Goal: Task Accomplishment & Management: Use online tool/utility

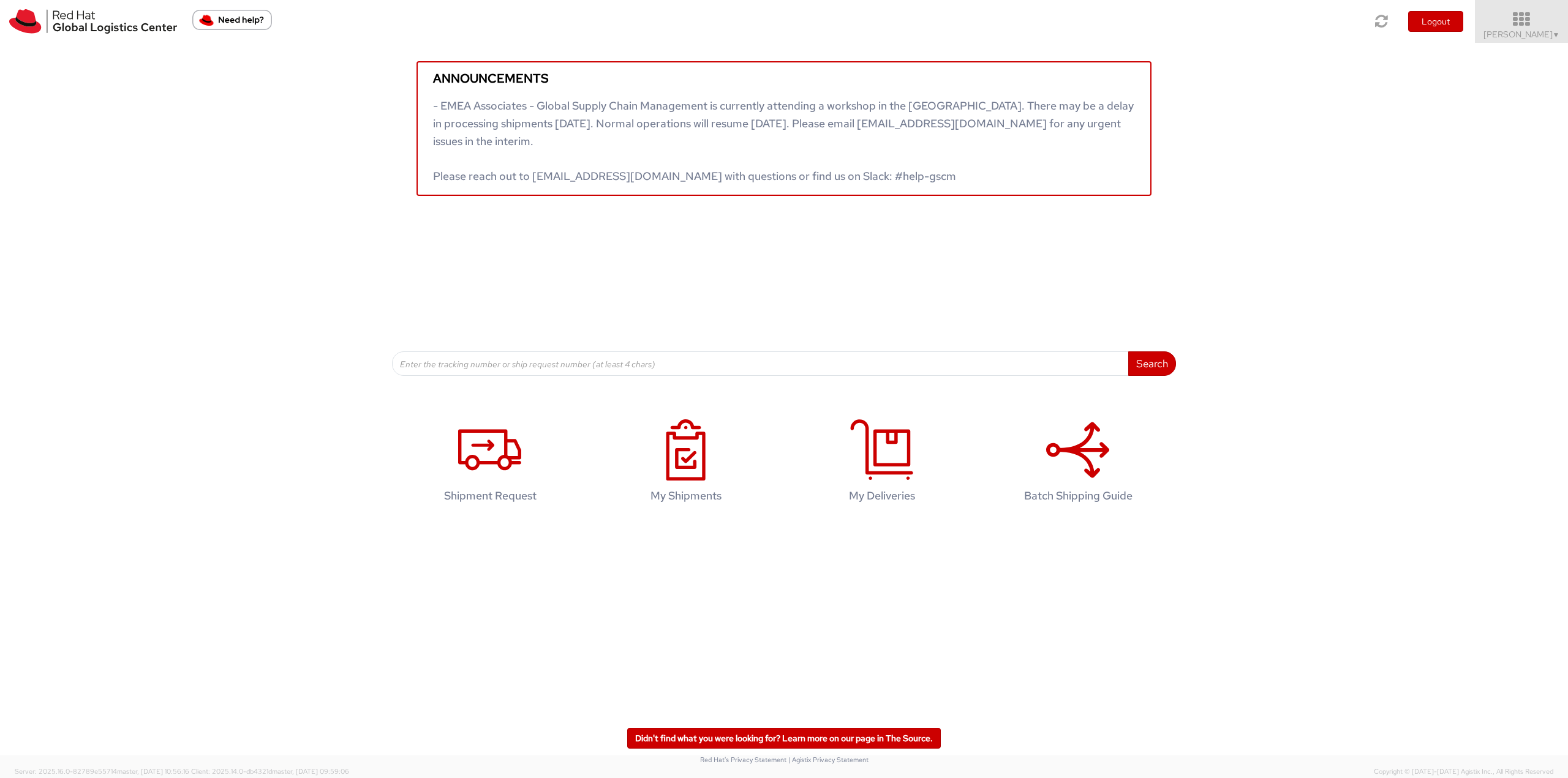
click at [1525, 22] on icon at bounding box center [1521, 19] width 108 height 17
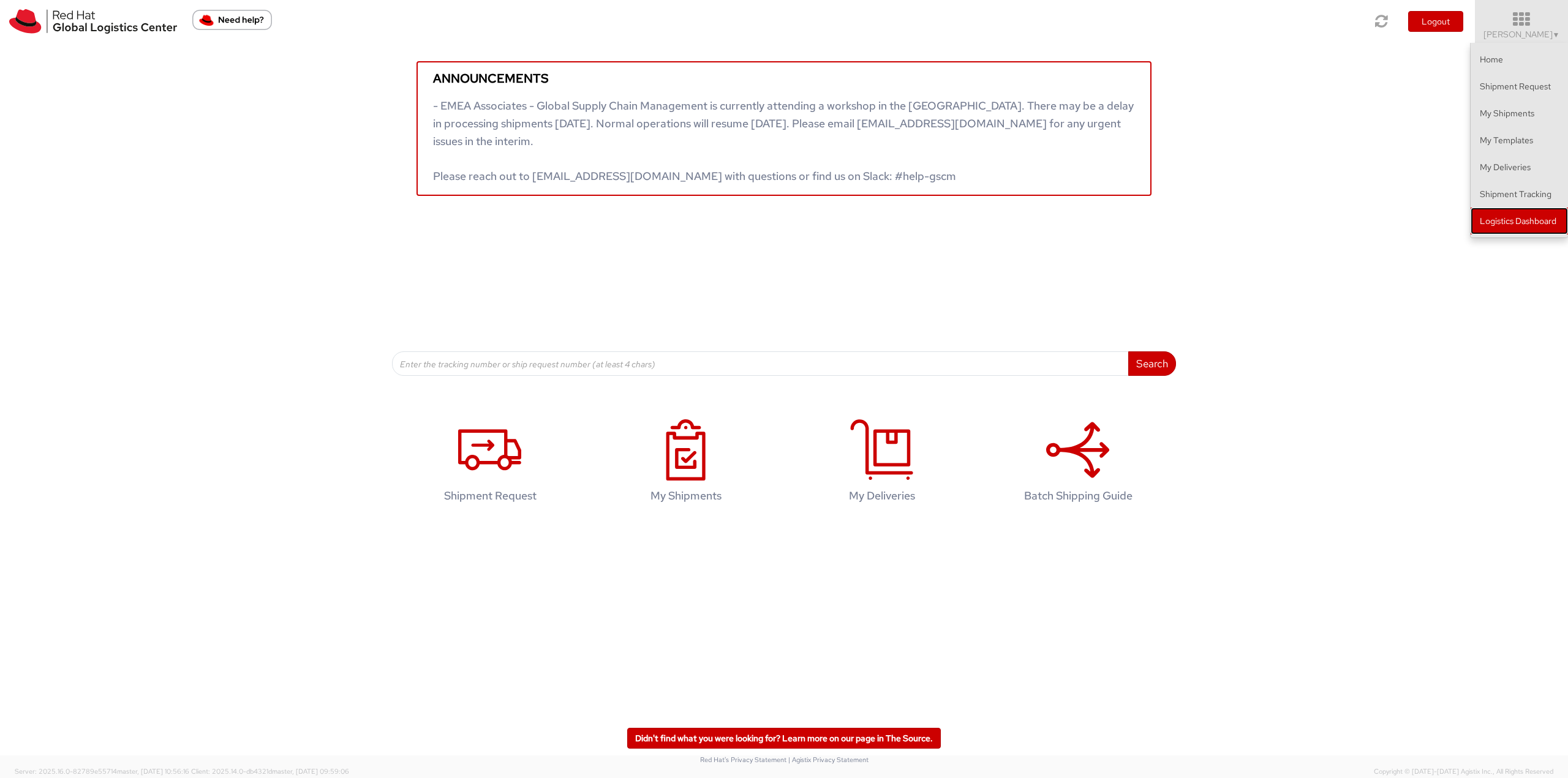
click at [1512, 224] on link "Logistics Dashboard" at bounding box center [1519, 221] width 97 height 27
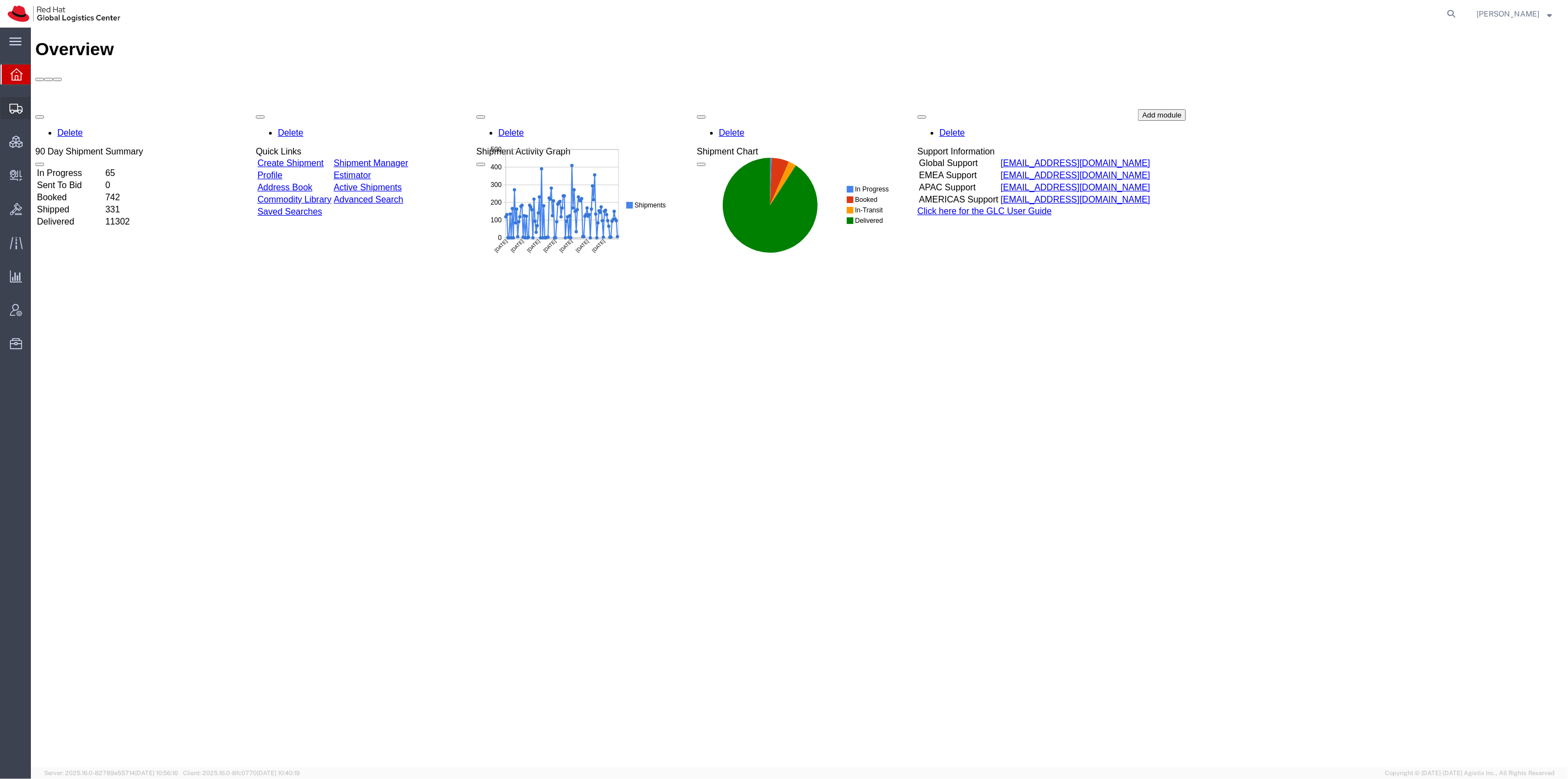
click at [0, 0] on span "Shipment Manager" at bounding box center [0, 0] width 0 height 0
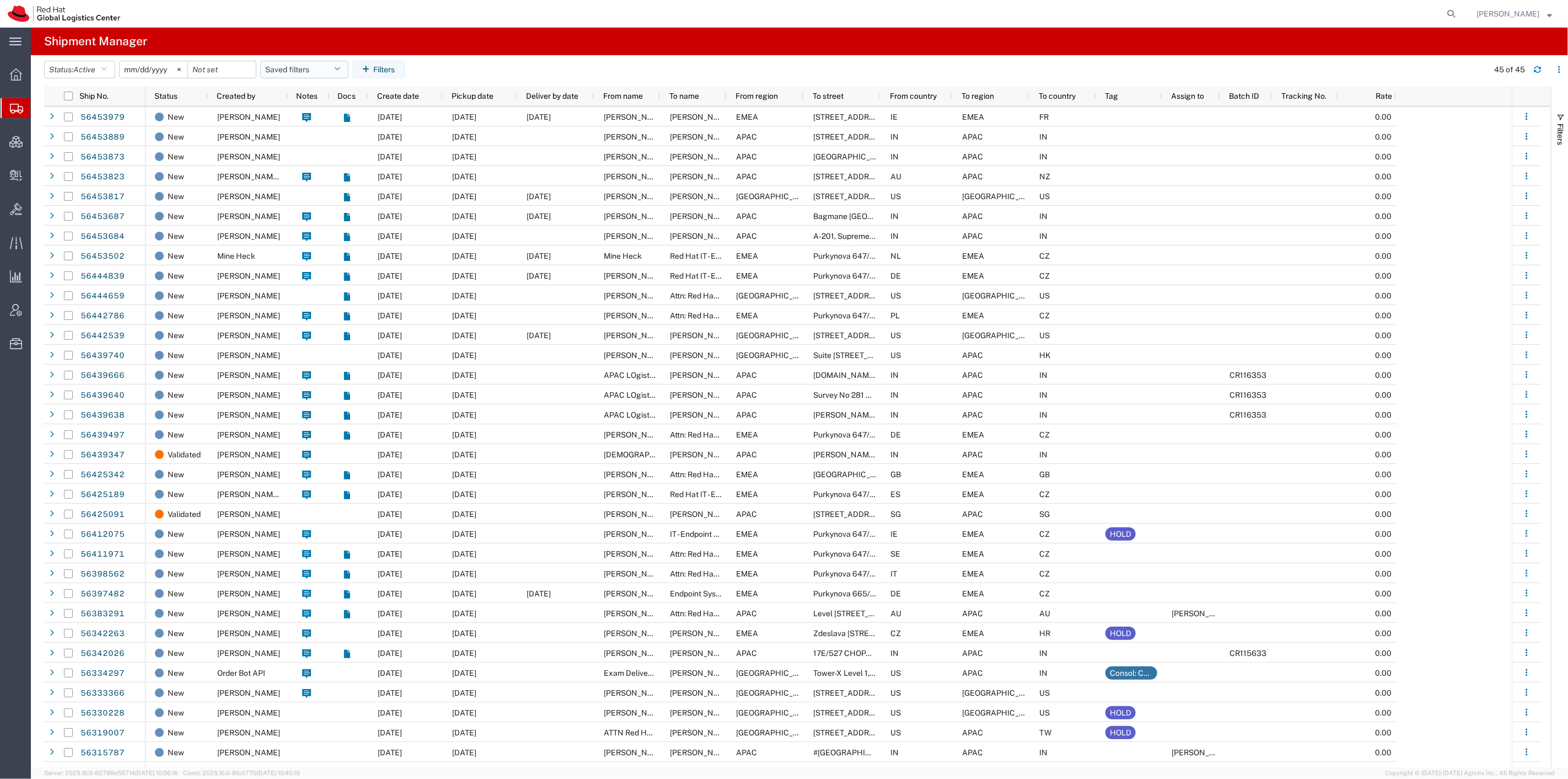
click at [329, 71] on button "Saved filters" at bounding box center [304, 69] width 88 height 18
click at [330, 122] on span "Panashe" at bounding box center [334, 118] width 144 height 21
type input "2023-12-14"
type input "2027-02-24"
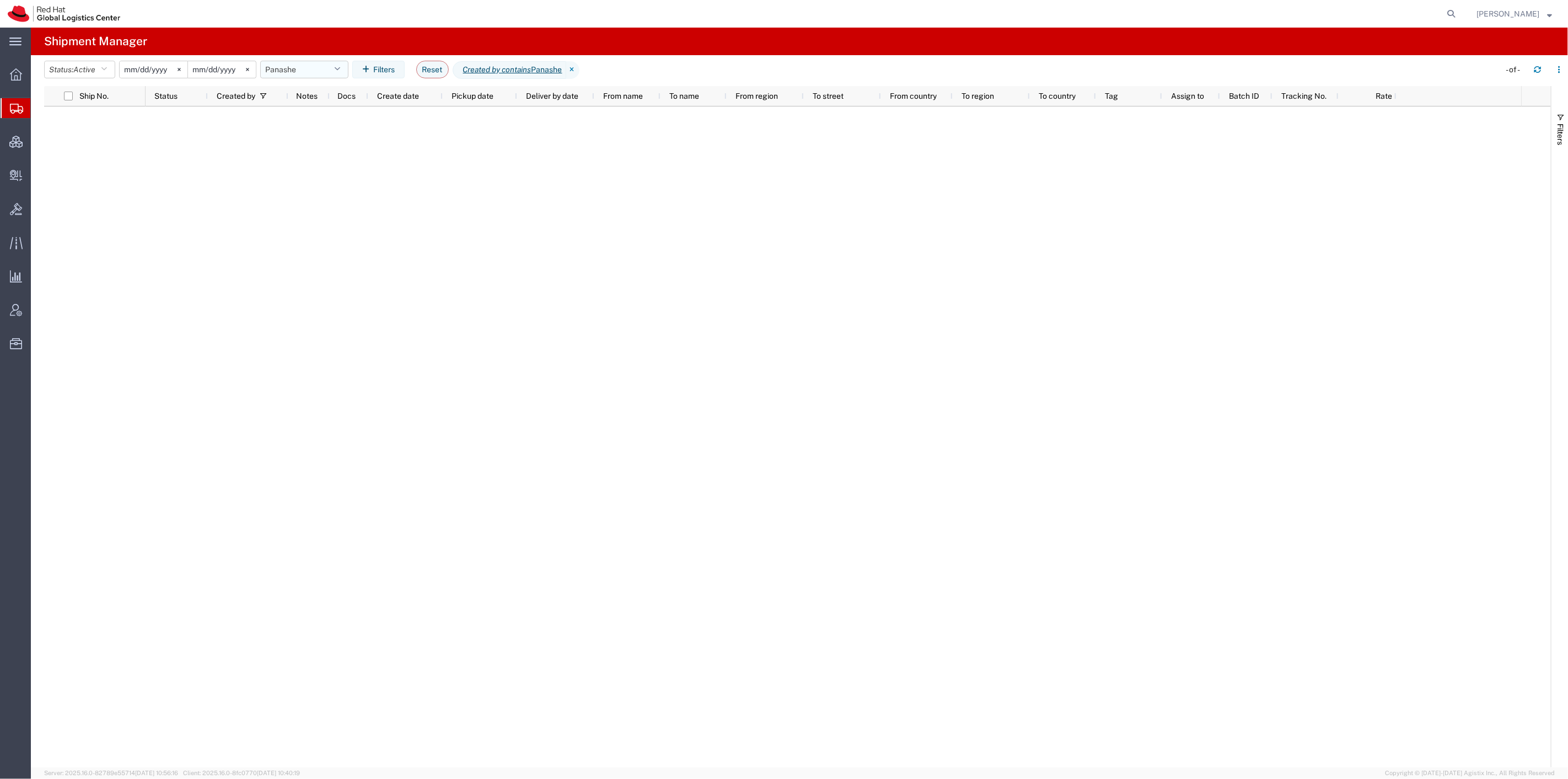
click at [320, 73] on button "Panashe" at bounding box center [304, 69] width 88 height 18
click at [326, 161] on span "Storm" at bounding box center [334, 159] width 144 height 21
type input "2023-12-21"
type input "2026-03-08"
click at [317, 68] on button "Storm" at bounding box center [304, 69] width 88 height 18
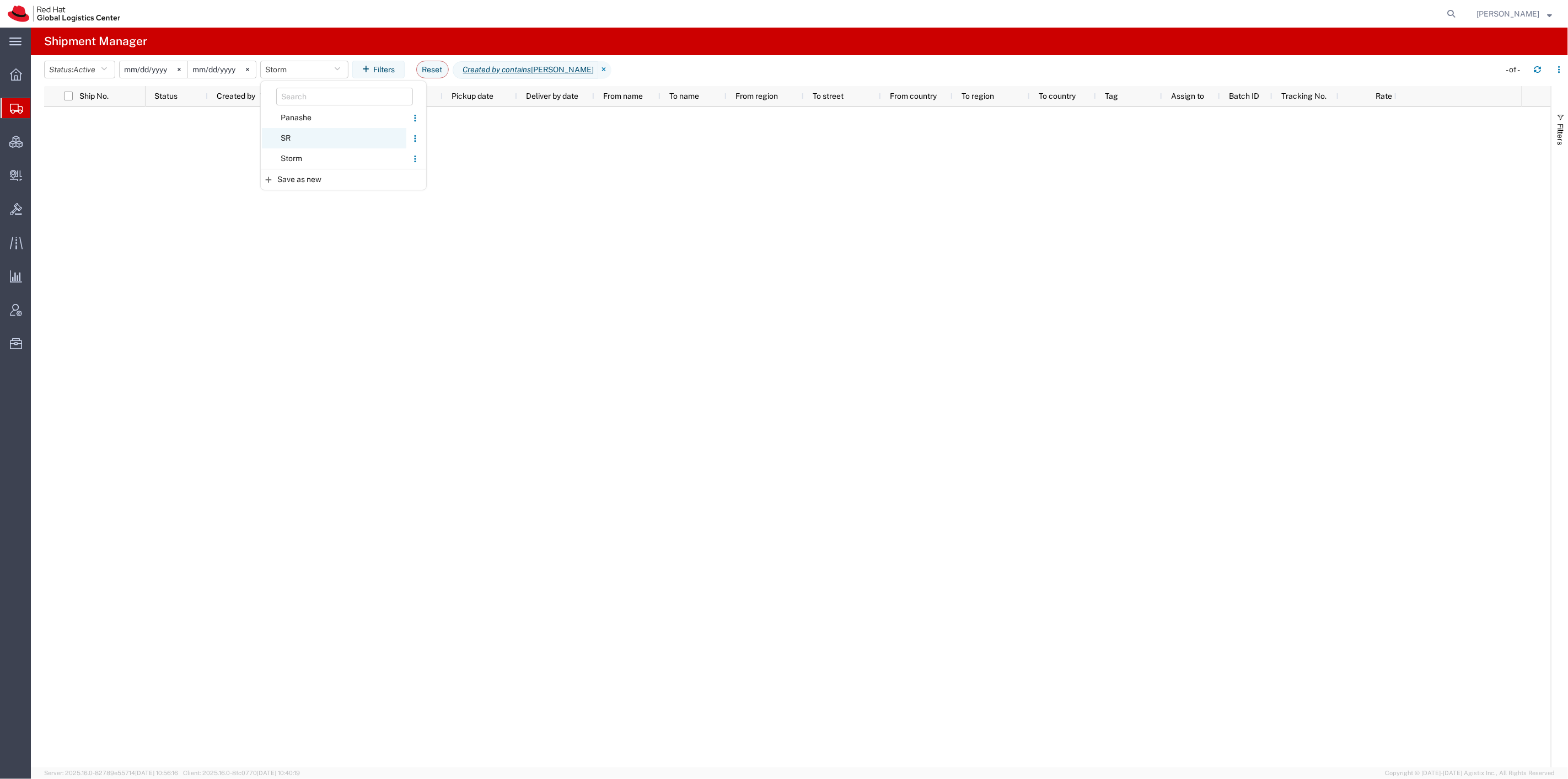
click at [313, 131] on span "SR" at bounding box center [334, 138] width 144 height 21
type input "2023-12-05"
type input "2027-02-22"
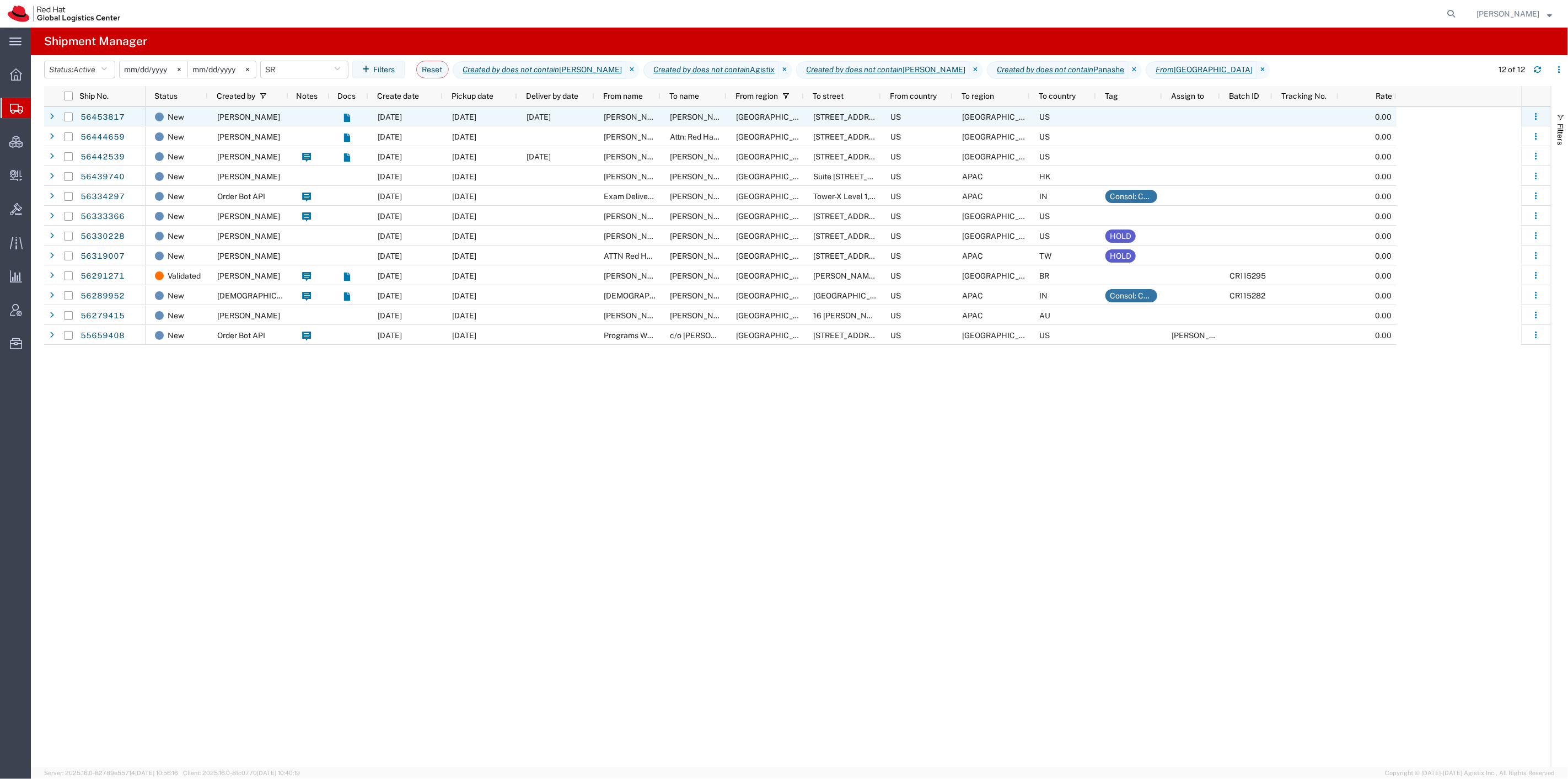
click at [295, 125] on div at bounding box center [309, 116] width 41 height 20
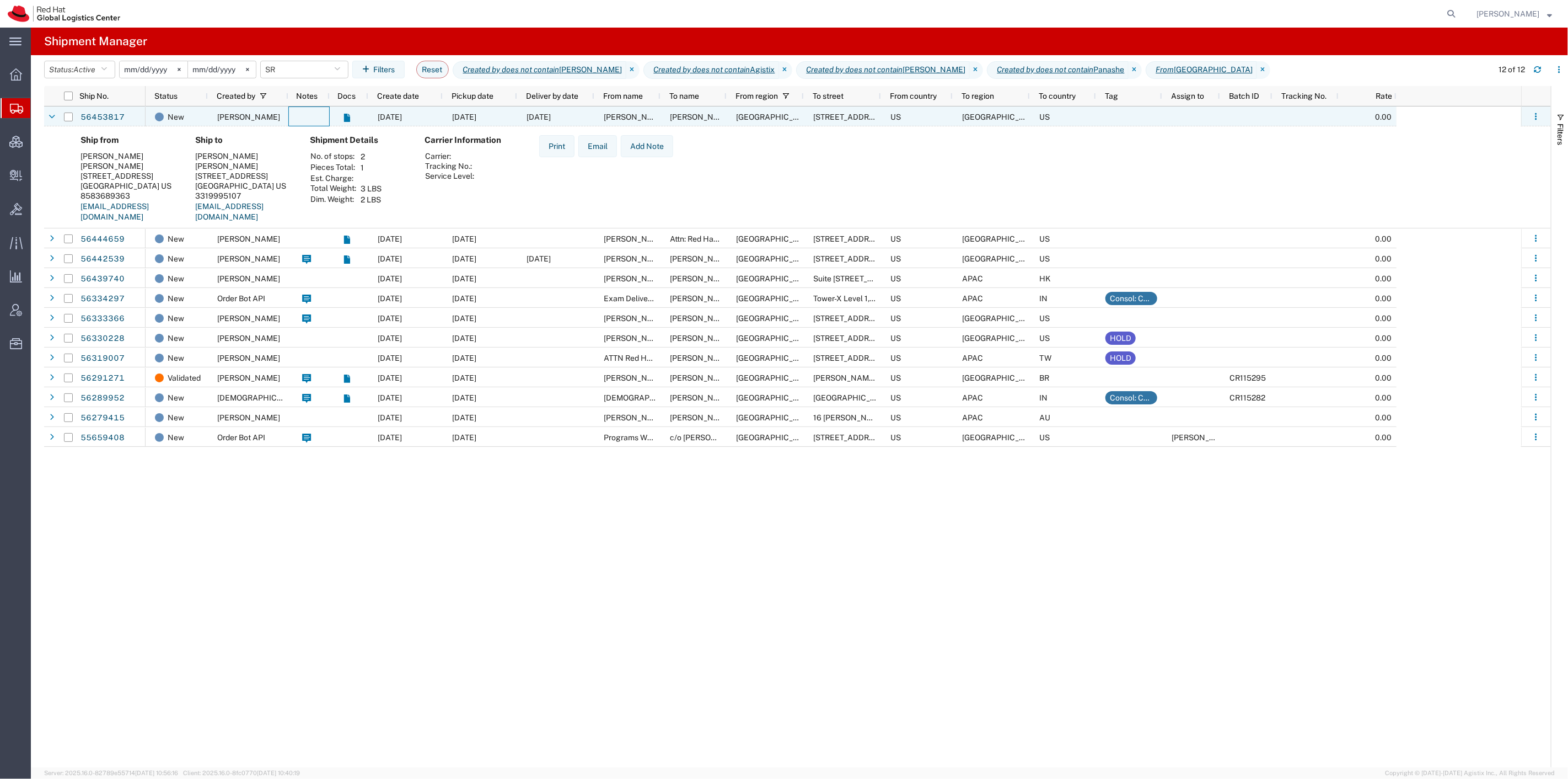
click at [295, 124] on div at bounding box center [309, 116] width 41 height 20
